Goal: Information Seeking & Learning: Learn about a topic

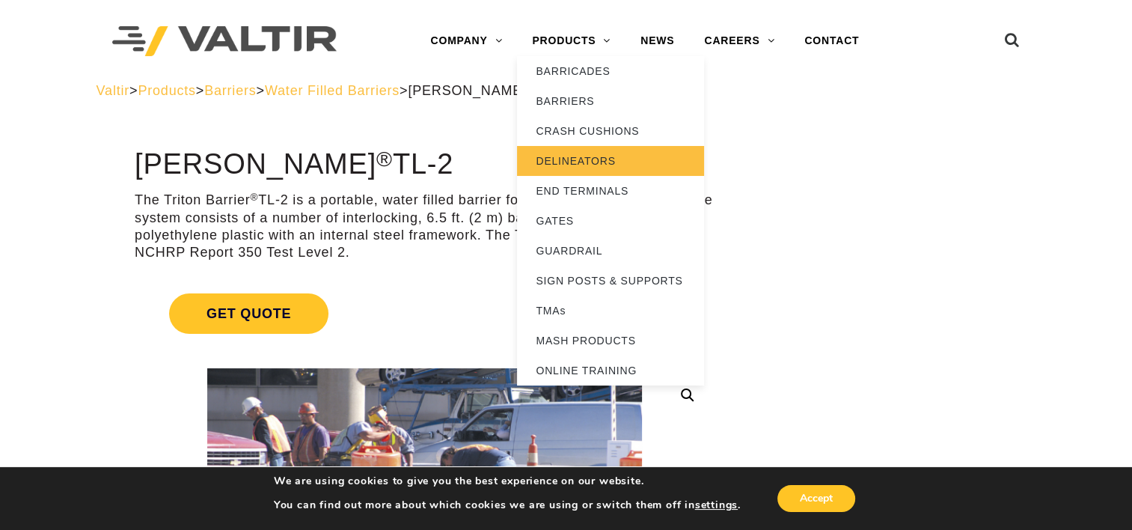
click at [593, 159] on link "DELINEATORS" at bounding box center [610, 161] width 187 height 30
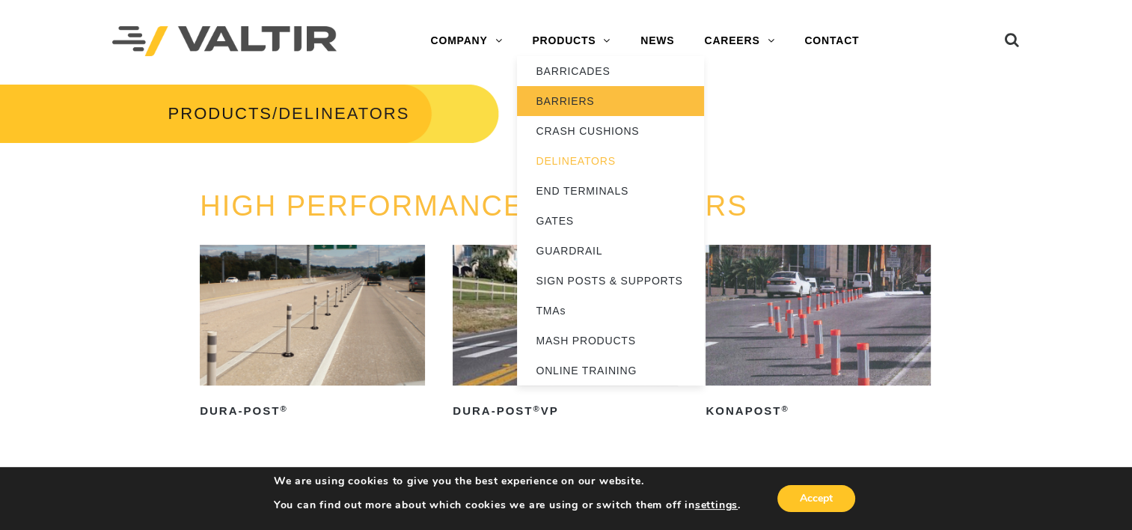
click at [572, 97] on link "BARRIERS" at bounding box center [610, 101] width 187 height 30
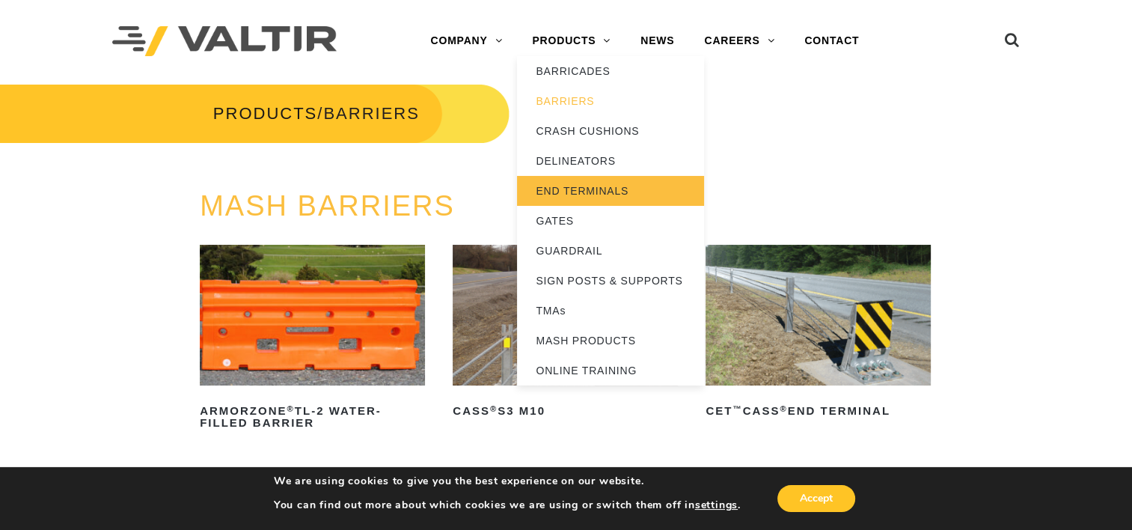
click at [576, 189] on link "END TERMINALS" at bounding box center [610, 191] width 187 height 30
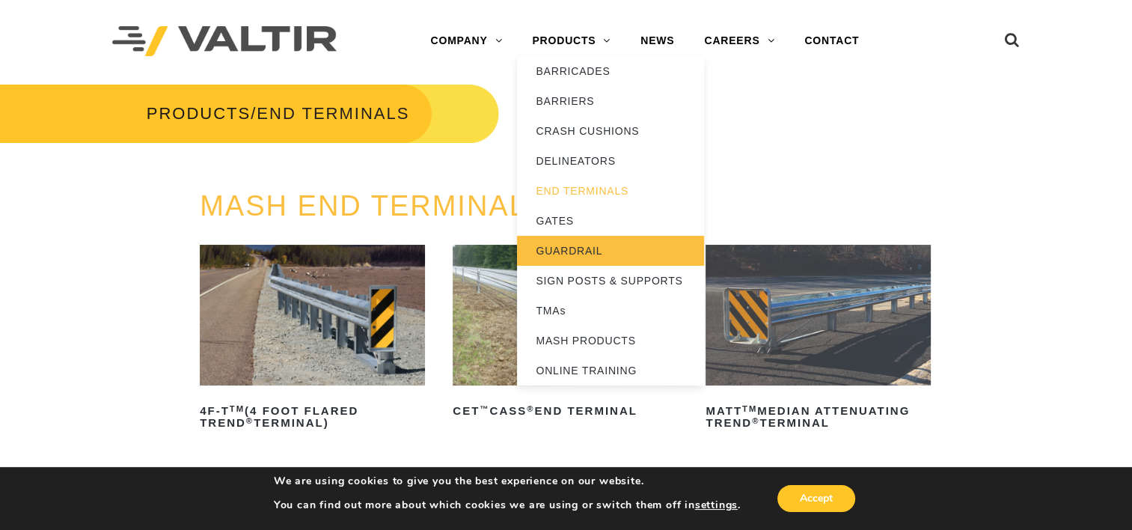
click at [593, 246] on link "GUARDRAIL" at bounding box center [610, 251] width 187 height 30
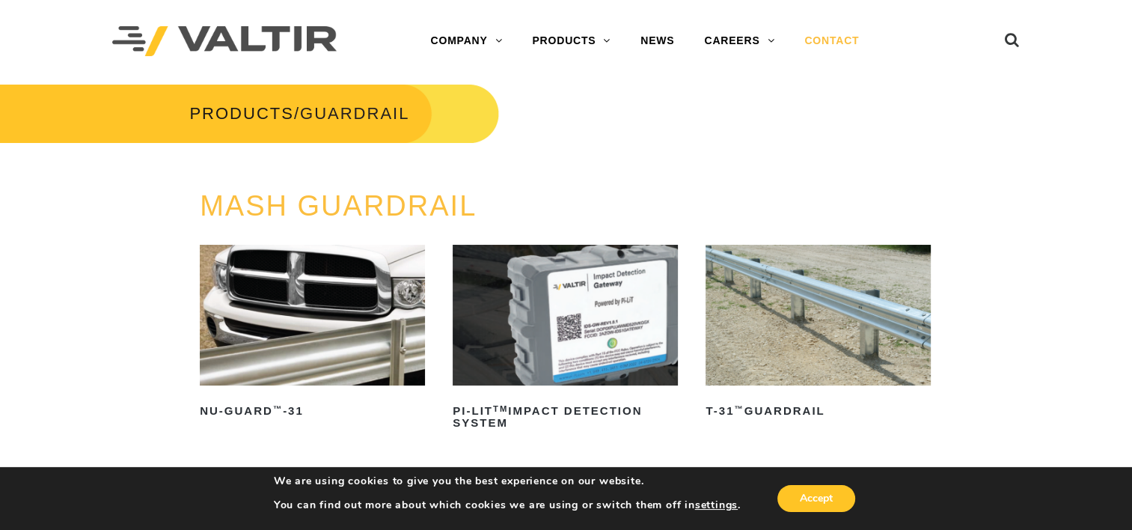
click at [825, 43] on link "CONTACT" at bounding box center [832, 41] width 85 height 30
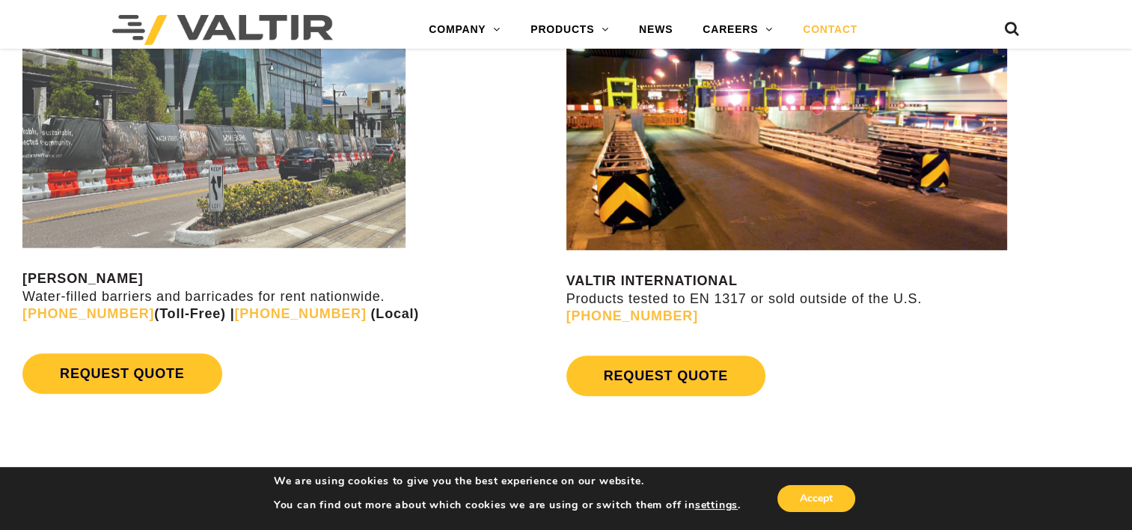
scroll to position [1347, 0]
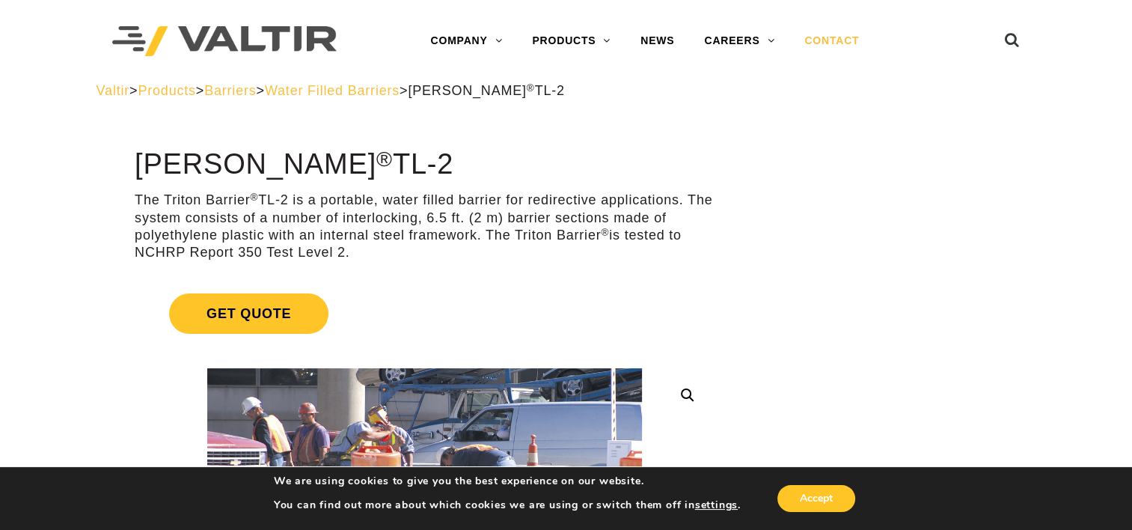
click at [819, 44] on link "CONTACT" at bounding box center [832, 41] width 85 height 30
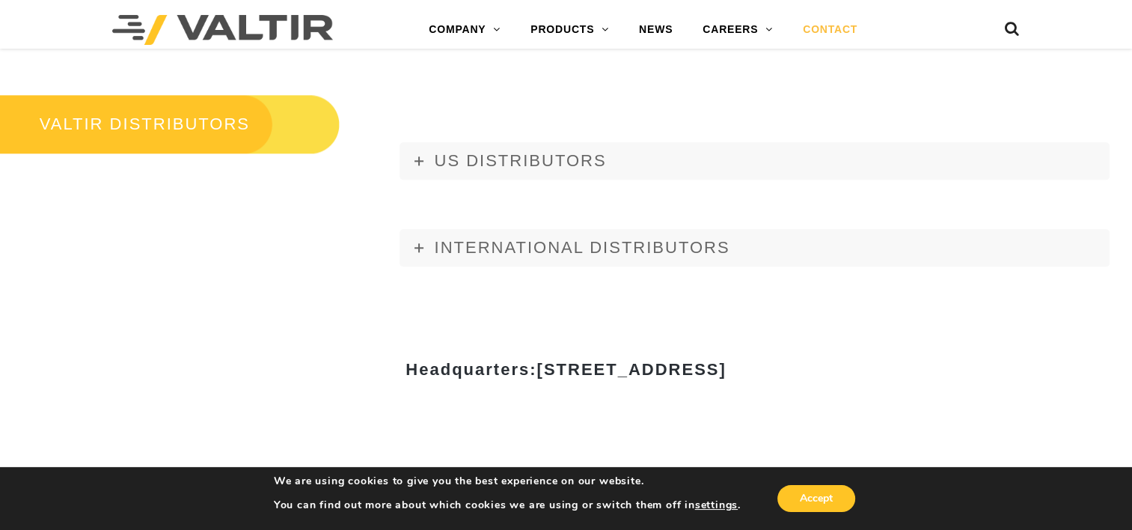
scroll to position [1721, 0]
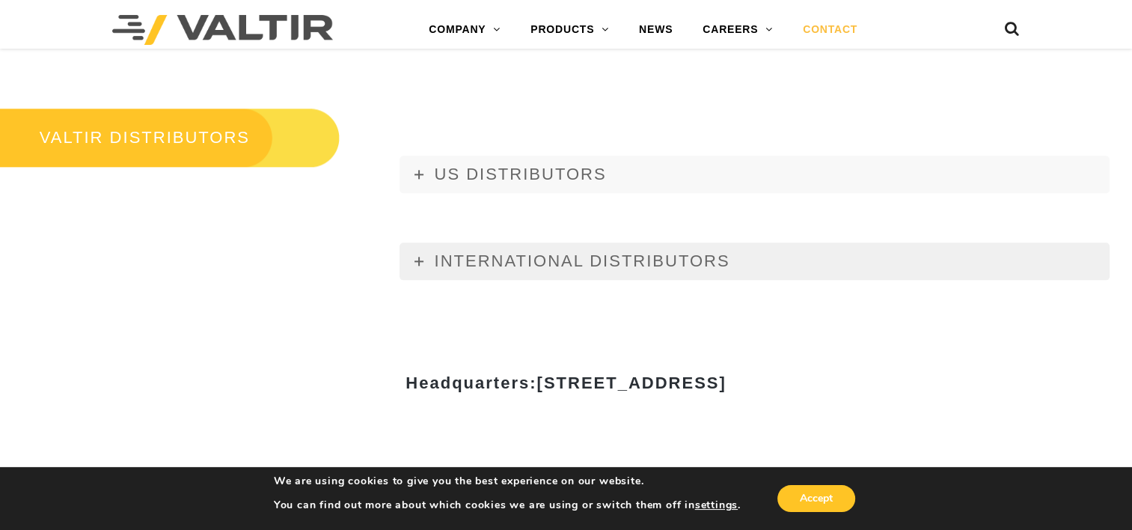
click at [653, 261] on span "INTERNATIONAL DISTRIBUTORS" at bounding box center [582, 260] width 296 height 19
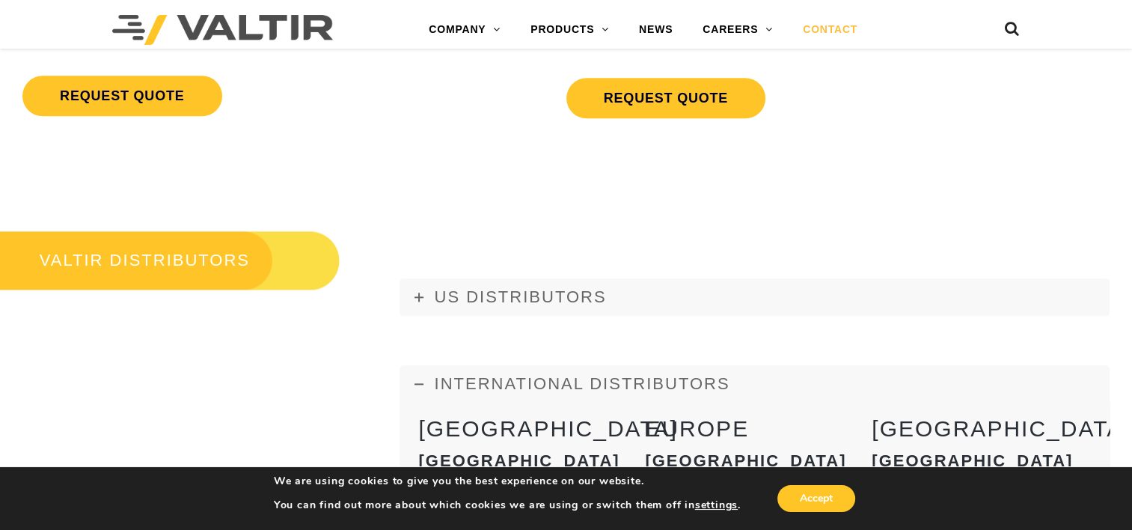
scroll to position [1646, 0]
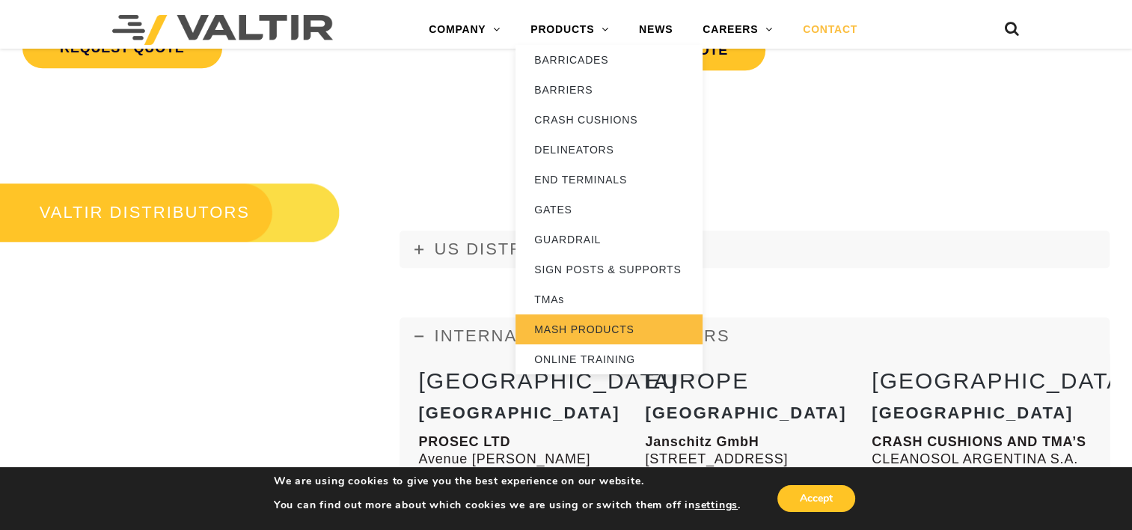
click at [574, 326] on link "MASH PRODUCTS" at bounding box center [609, 329] width 187 height 30
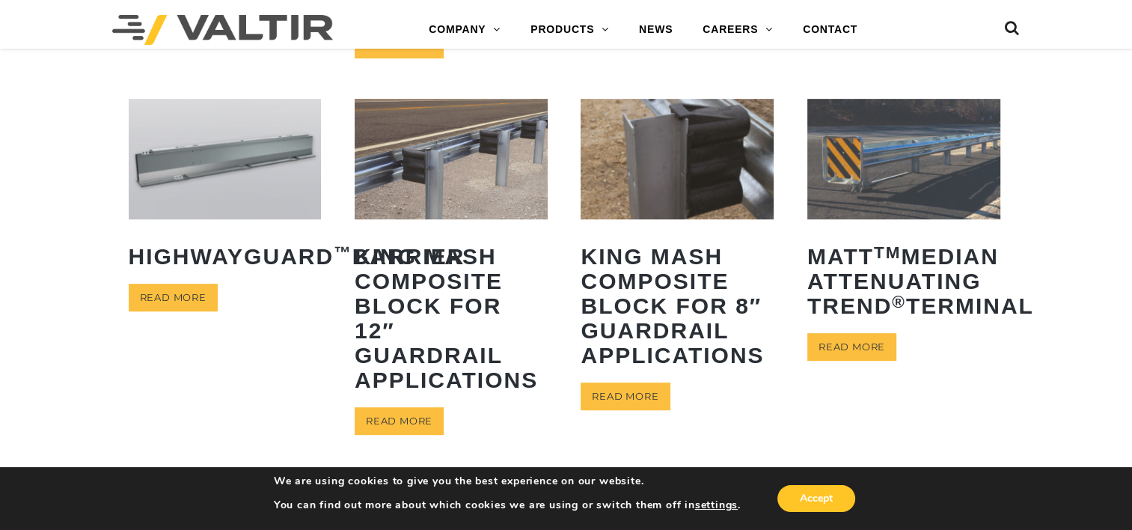
scroll to position [674, 0]
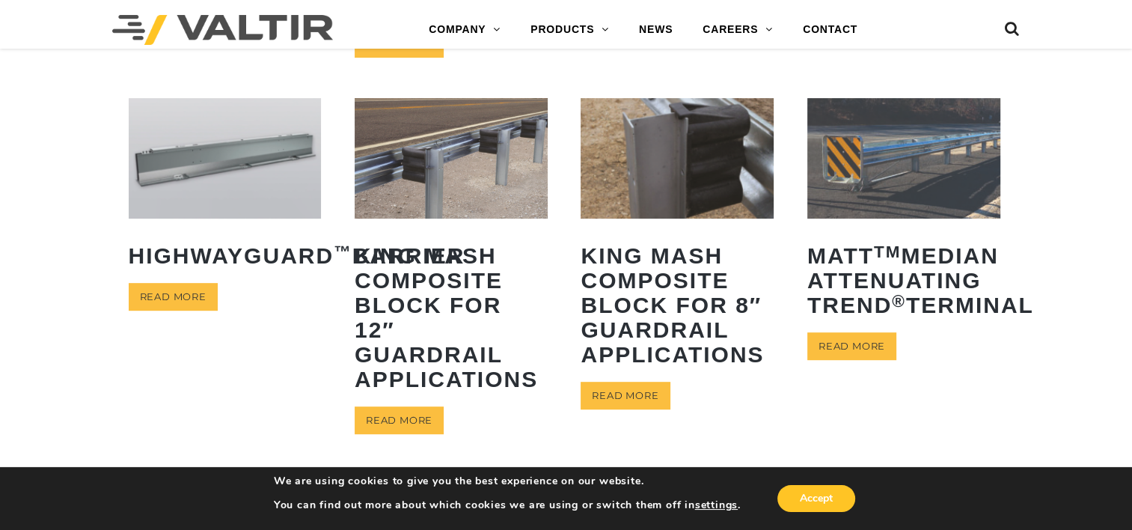
click at [252, 149] on img at bounding box center [225, 158] width 193 height 120
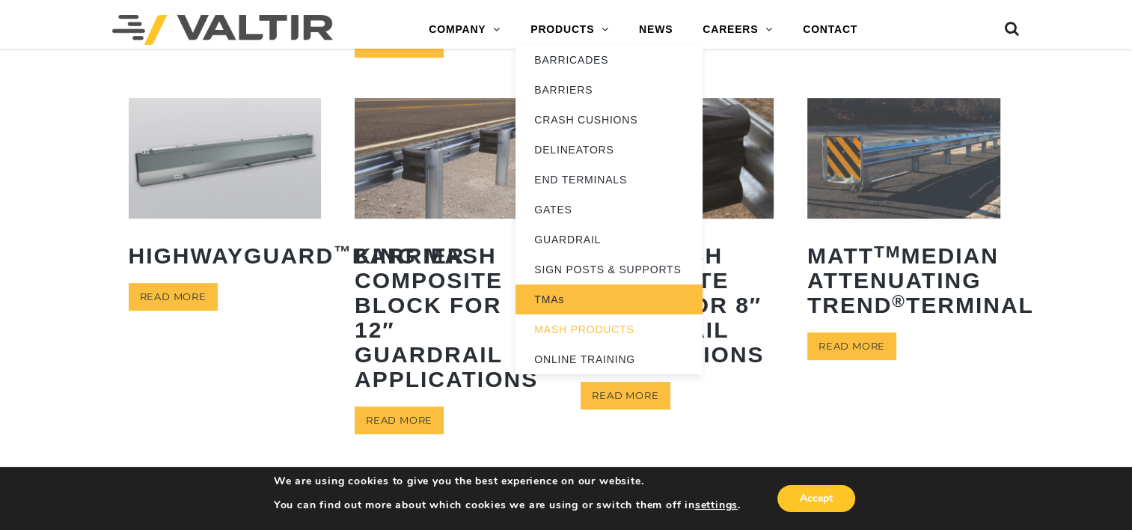
click at [555, 299] on link "TMAs" at bounding box center [609, 299] width 187 height 30
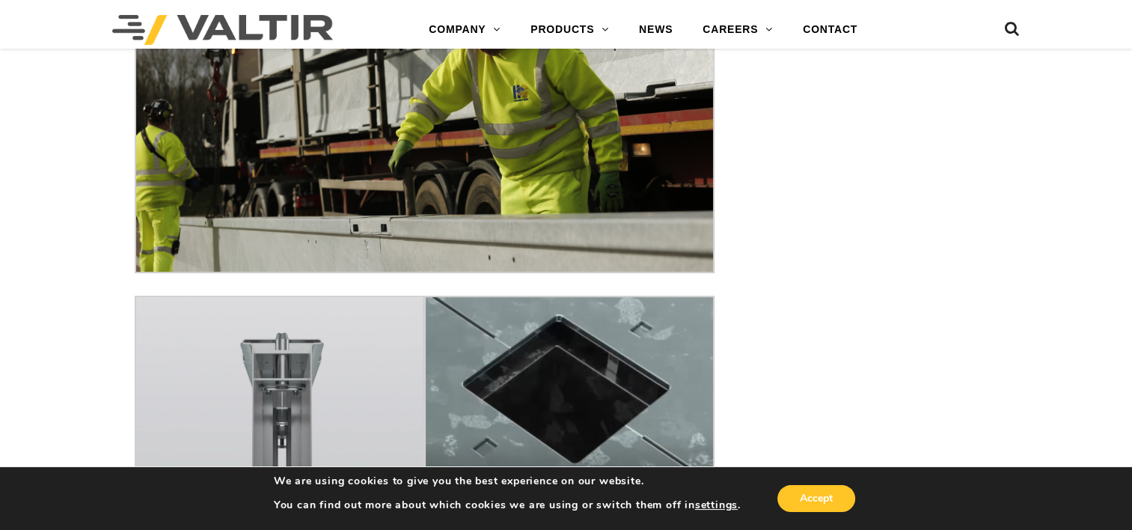
scroll to position [6361, 0]
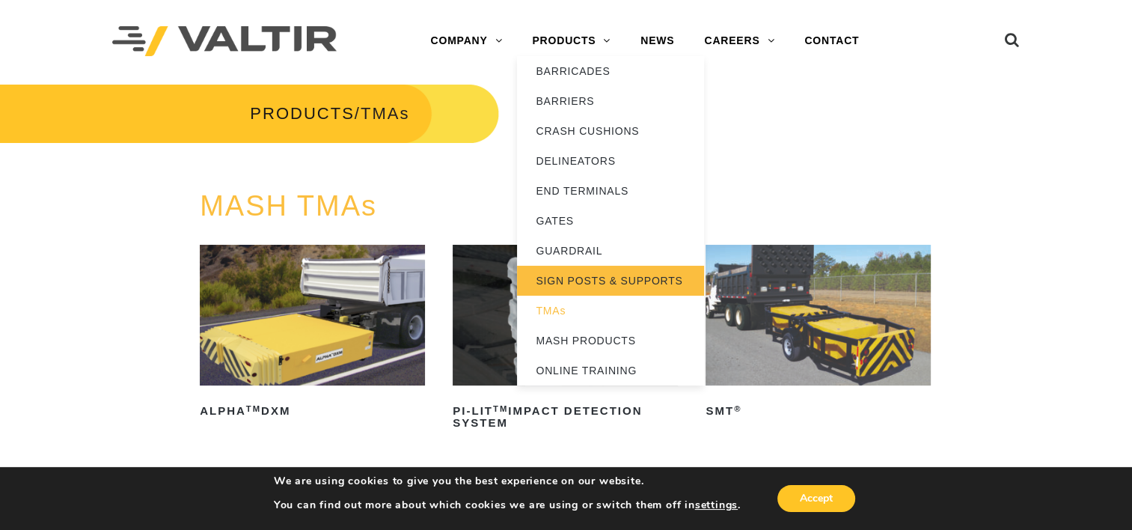
click at [619, 275] on link "SIGN POSTS & SUPPORTS" at bounding box center [610, 281] width 187 height 30
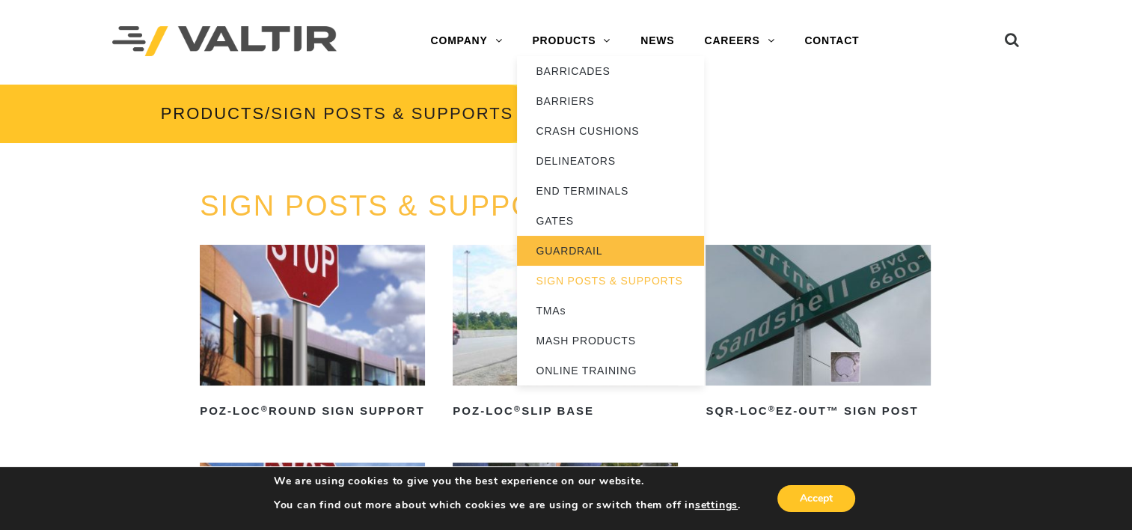
click at [569, 250] on link "GUARDRAIL" at bounding box center [610, 251] width 187 height 30
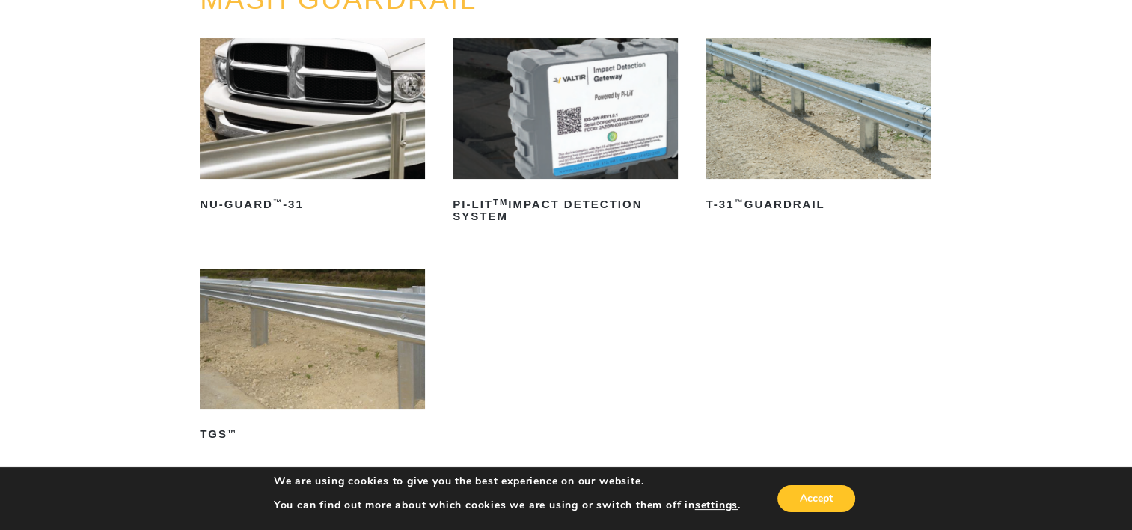
scroll to position [299, 0]
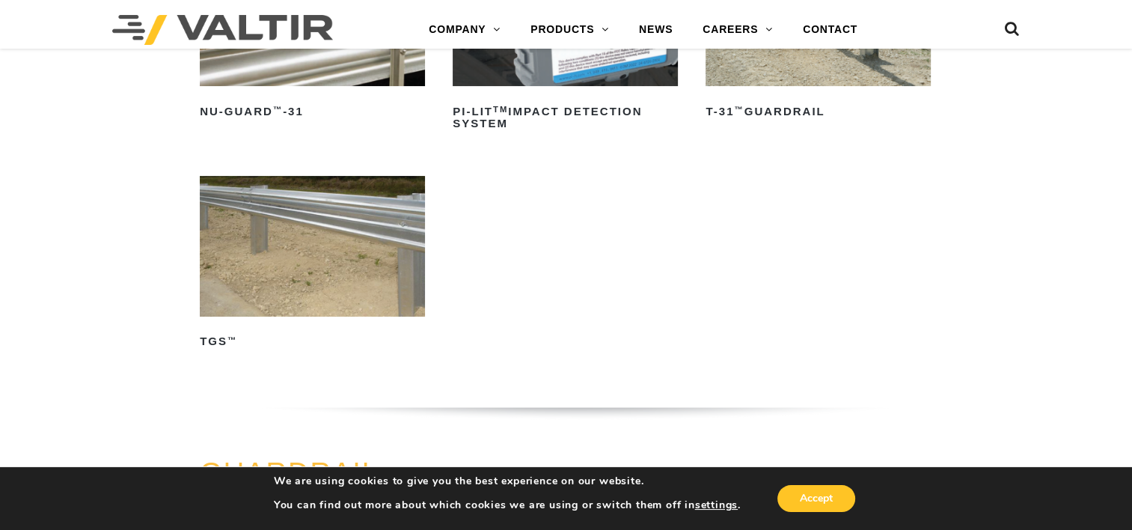
click at [257, 220] on img at bounding box center [312, 246] width 225 height 141
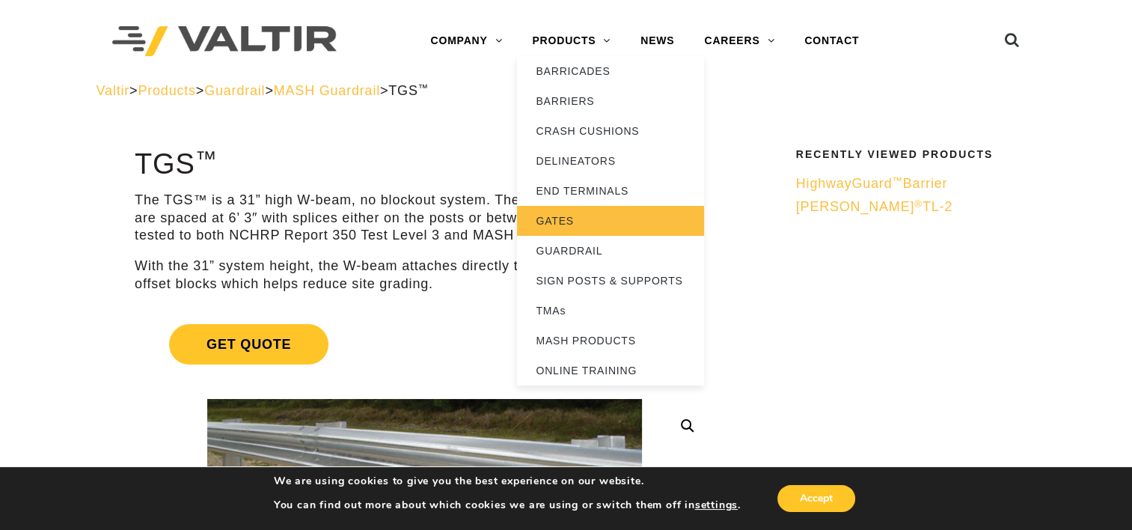
click at [554, 222] on link "GATES" at bounding box center [610, 221] width 187 height 30
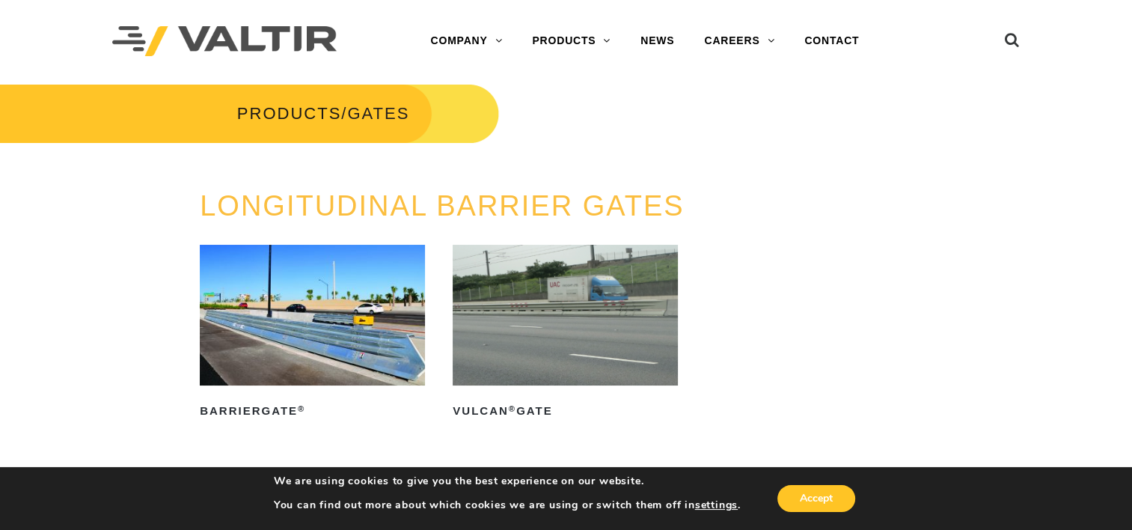
click at [305, 354] on img at bounding box center [312, 315] width 225 height 141
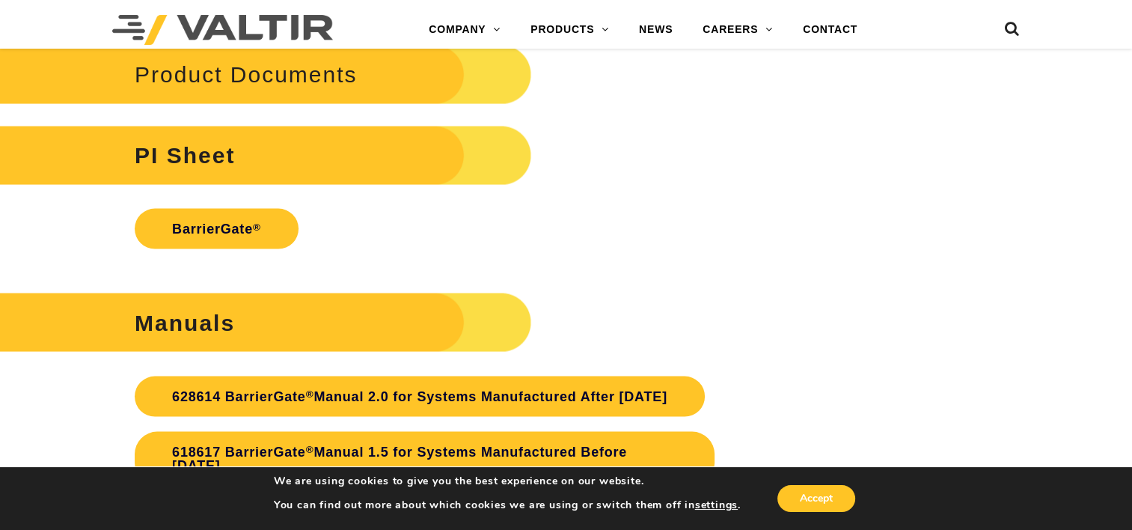
scroll to position [3143, 0]
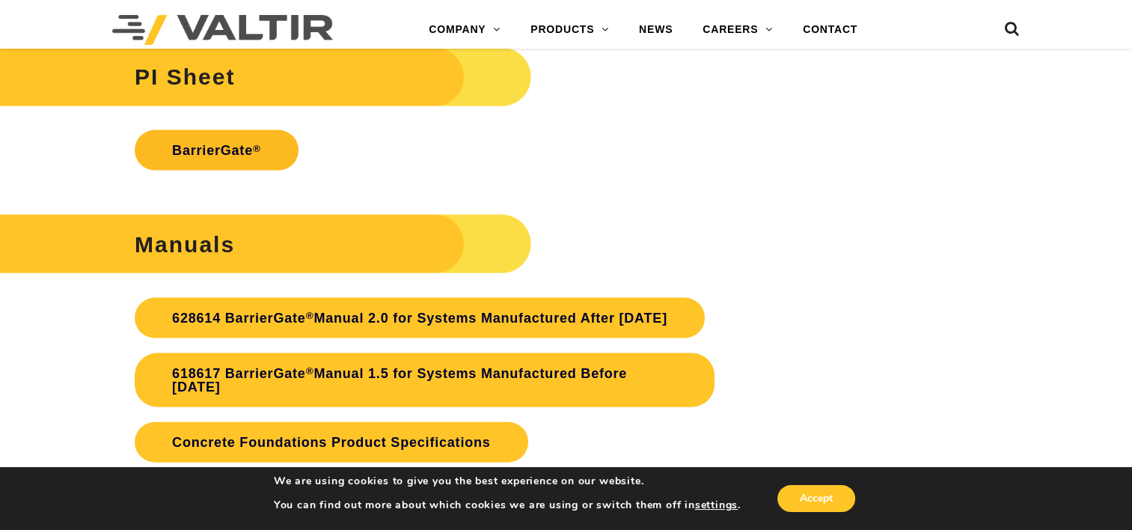
click at [273, 154] on link "BarrierGate ®" at bounding box center [217, 150] width 164 height 40
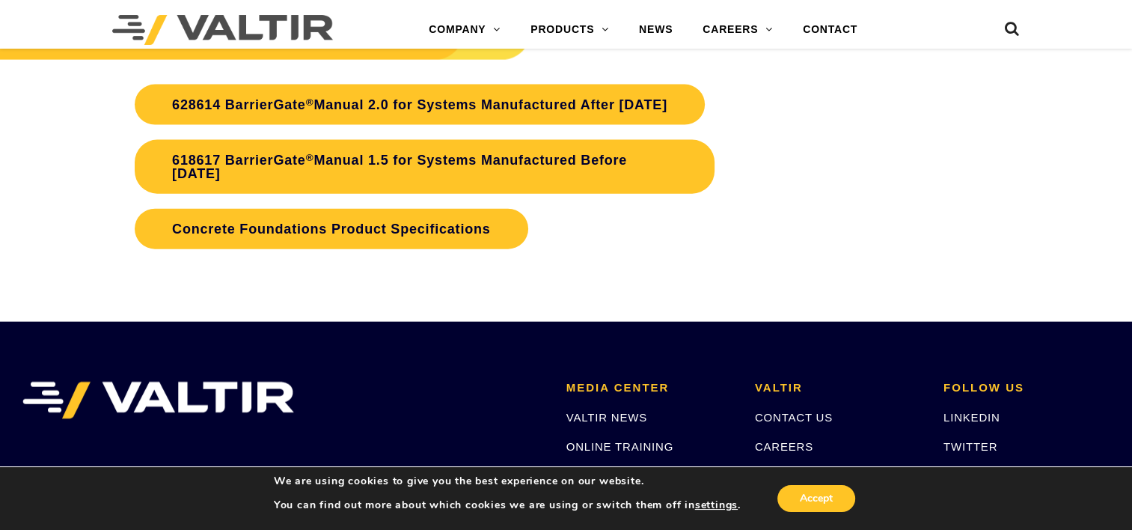
scroll to position [3368, 0]
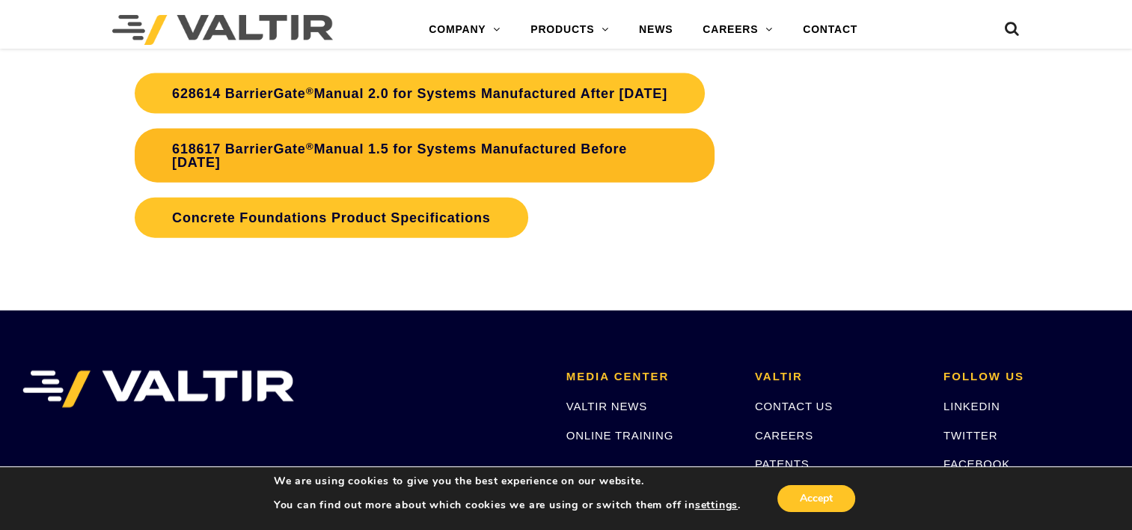
click at [577, 166] on link "618617 BarrierGate ® Manual 1.5 for Systems Manufactured Before January 2024" at bounding box center [425, 156] width 580 height 54
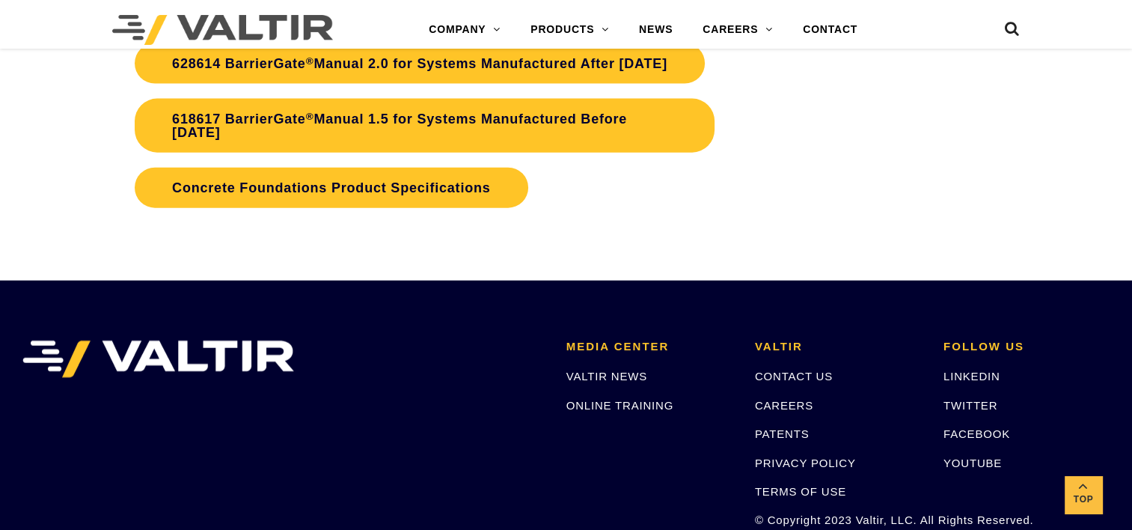
scroll to position [3368, 0]
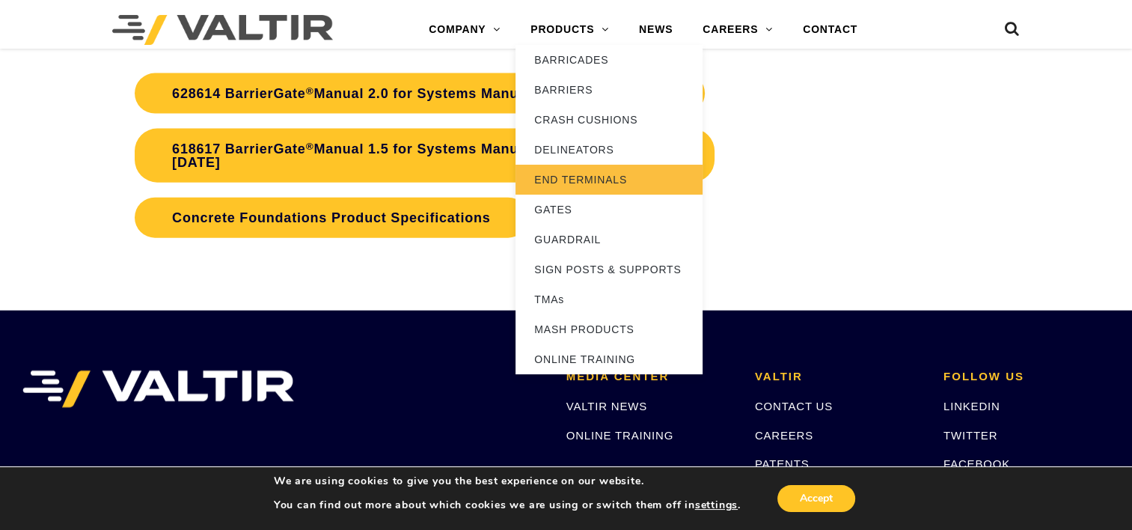
click at [576, 177] on link "END TERMINALS" at bounding box center [609, 180] width 187 height 30
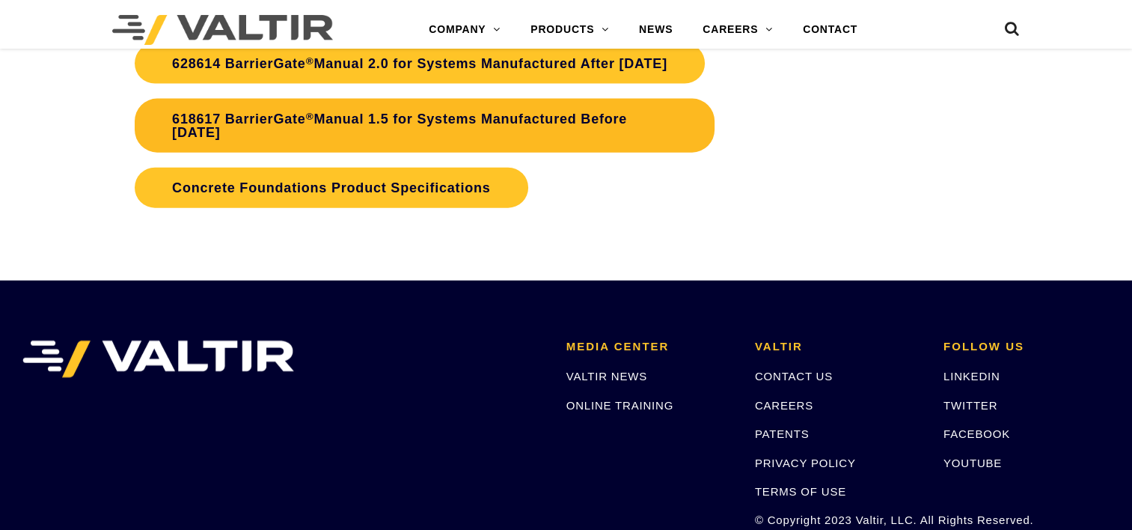
scroll to position [3368, 0]
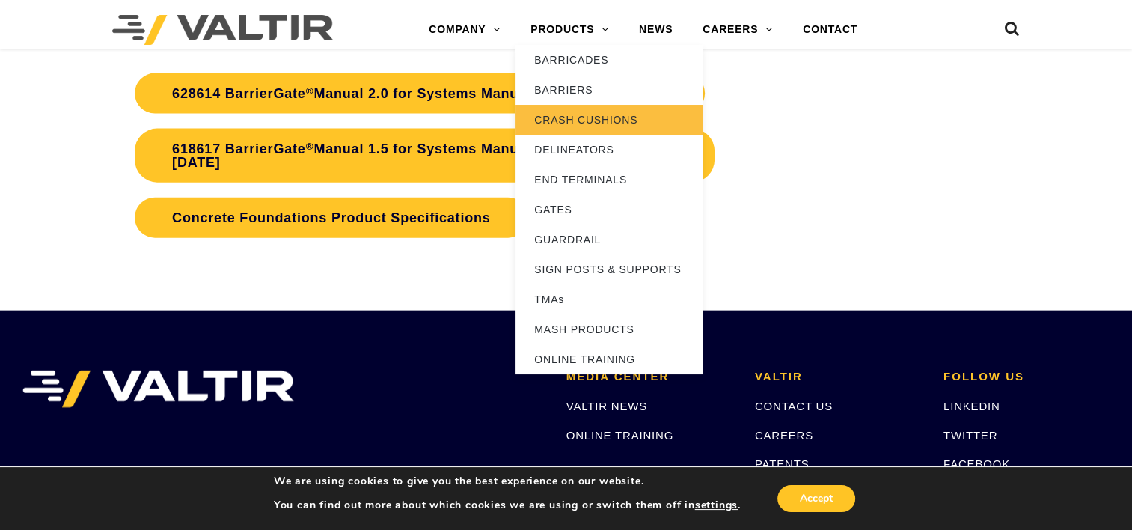
click at [572, 114] on link "CRASH CUSHIONS" at bounding box center [609, 120] width 187 height 30
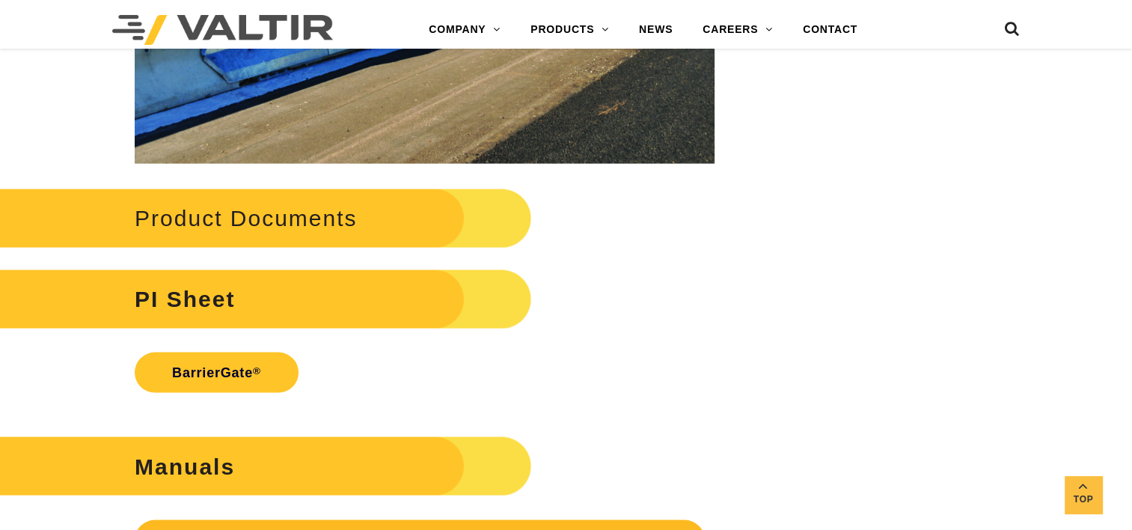
scroll to position [2919, 0]
